Goal: Transaction & Acquisition: Download file/media

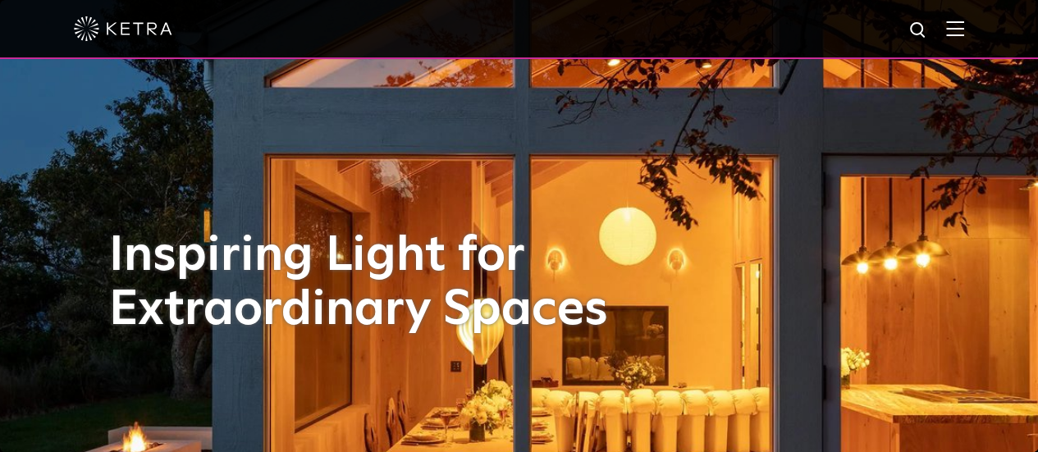
click at [964, 31] on img at bounding box center [955, 29] width 18 height 16
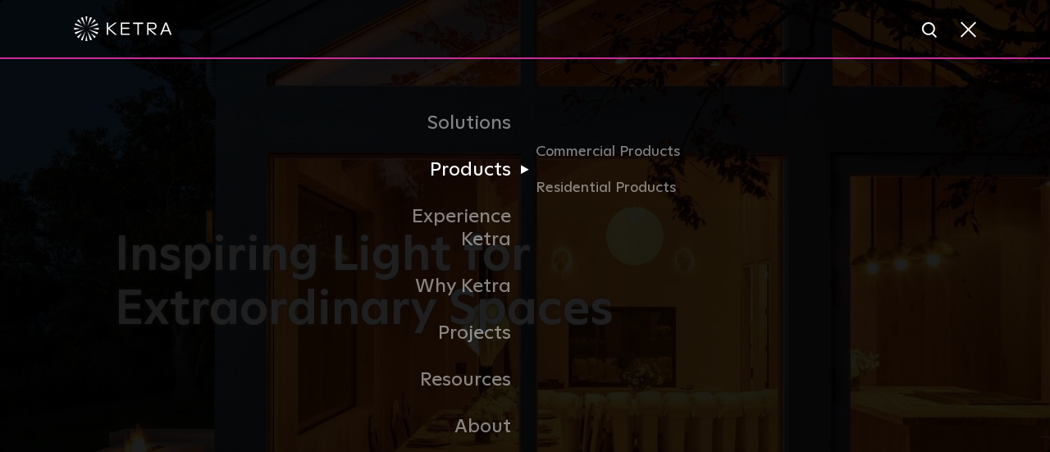
click at [484, 179] on link "Products" at bounding box center [441, 170] width 168 height 47
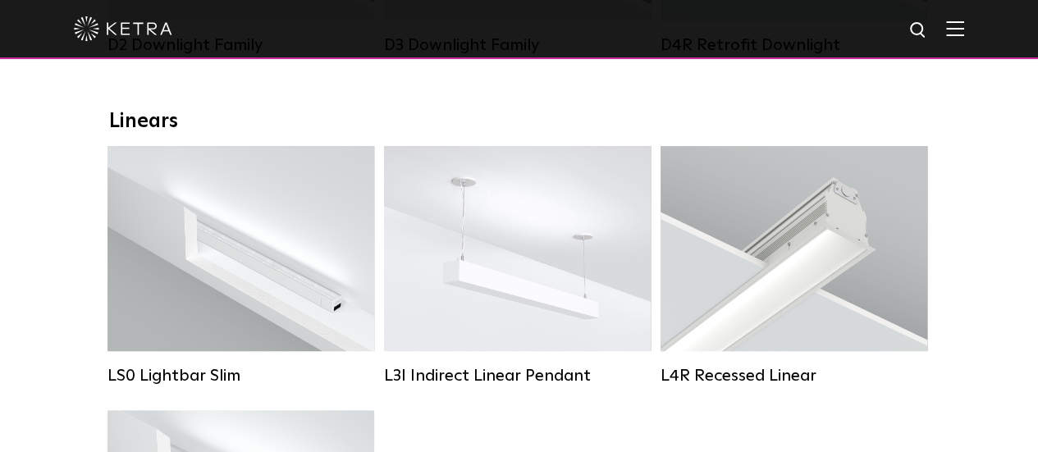
scroll to position [273, 0]
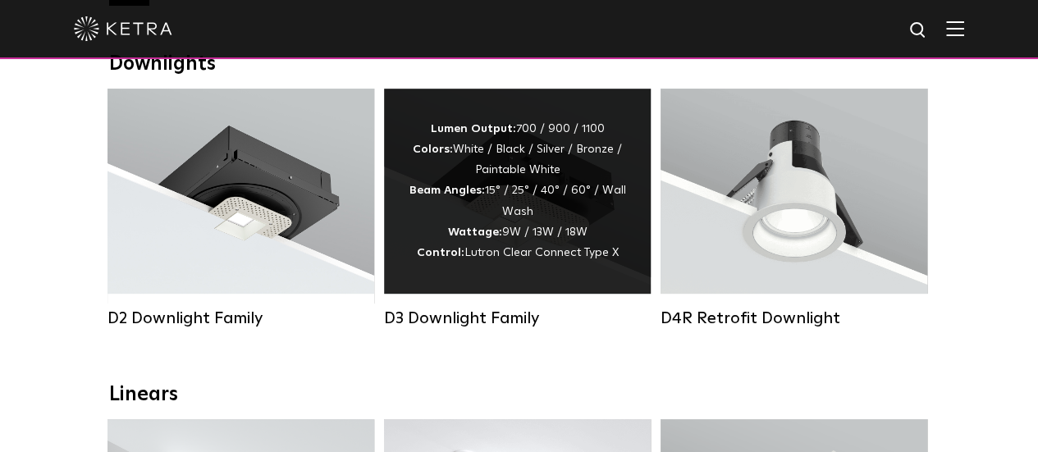
click at [494, 189] on div "Lumen Output: 700 / 900 / 1100 Colors: White / Black / Silver / Bronze / Painta…" at bounding box center [516, 191] width 217 height 144
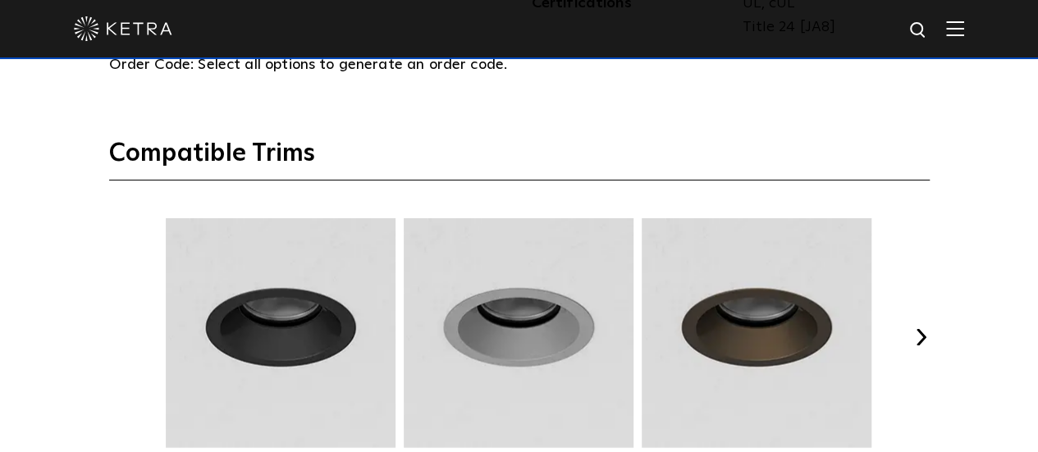
scroll to position [2187, 0]
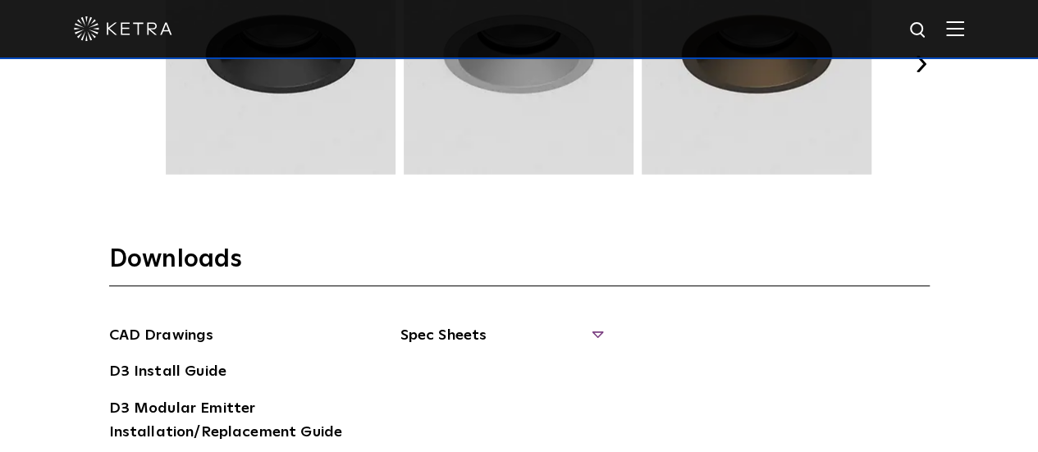
click at [577, 325] on span "Spec Sheets" at bounding box center [500, 342] width 201 height 36
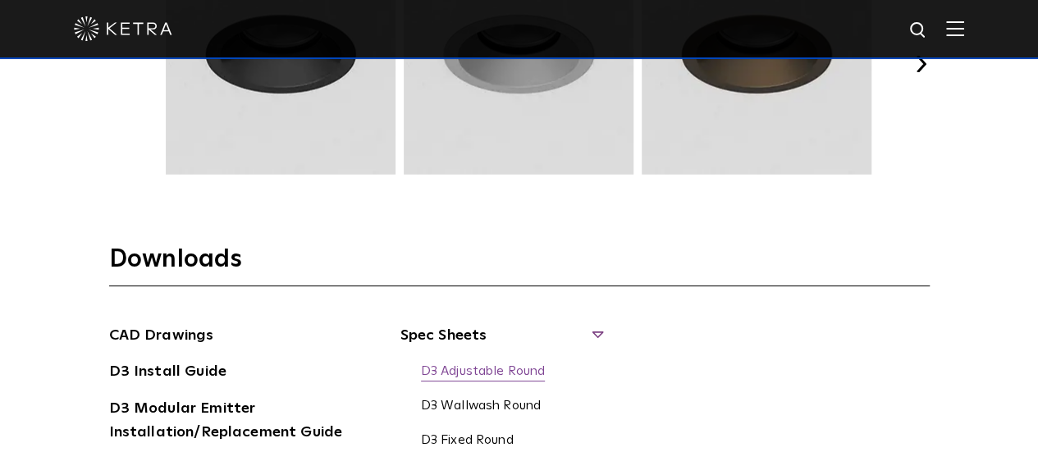
click at [537, 368] on link "D3 Adjustable Round" at bounding box center [483, 372] width 125 height 18
